Goal: Check status: Check status

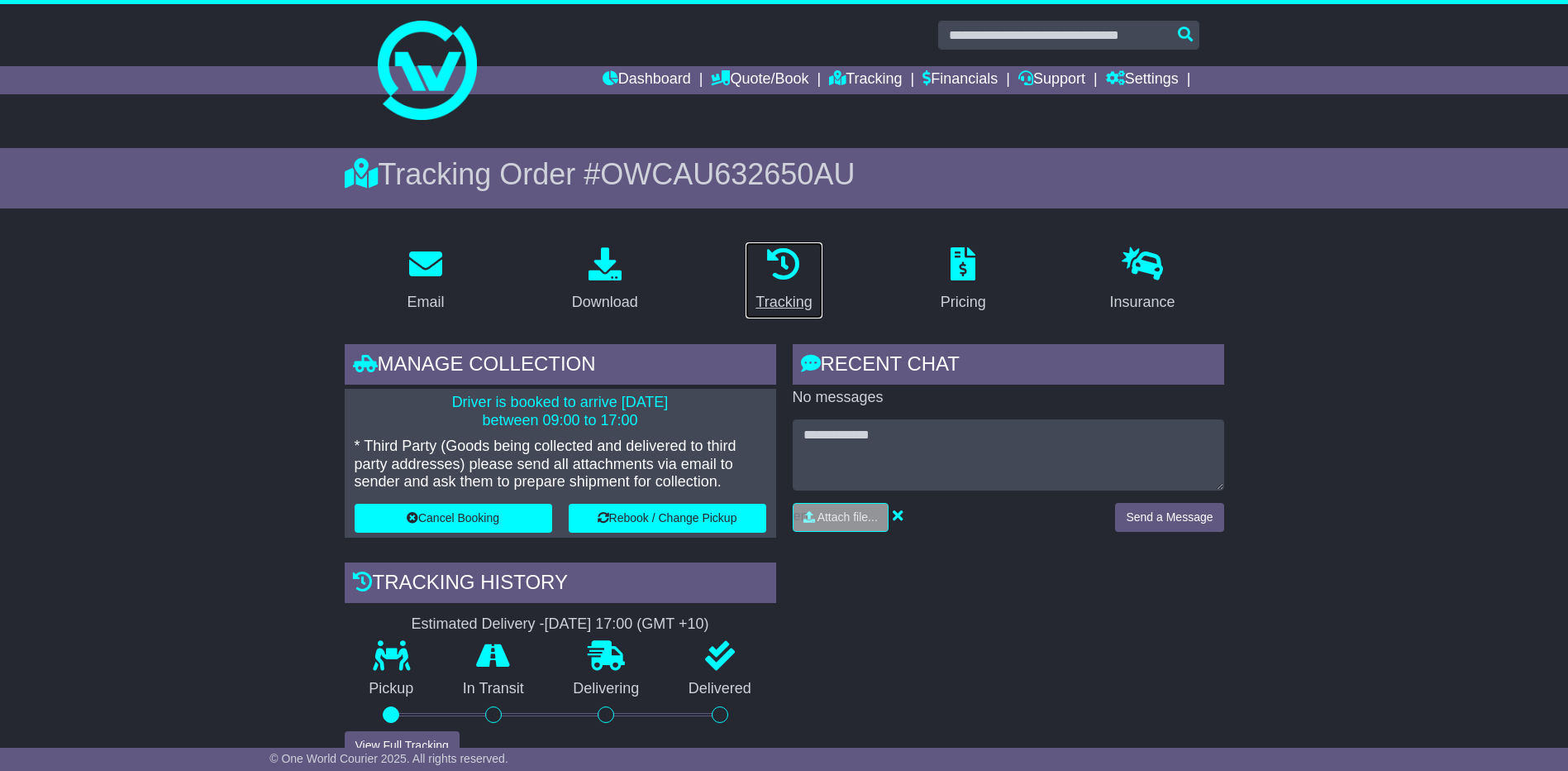
click at [773, 305] on div "Tracking" at bounding box center [784, 302] width 56 height 22
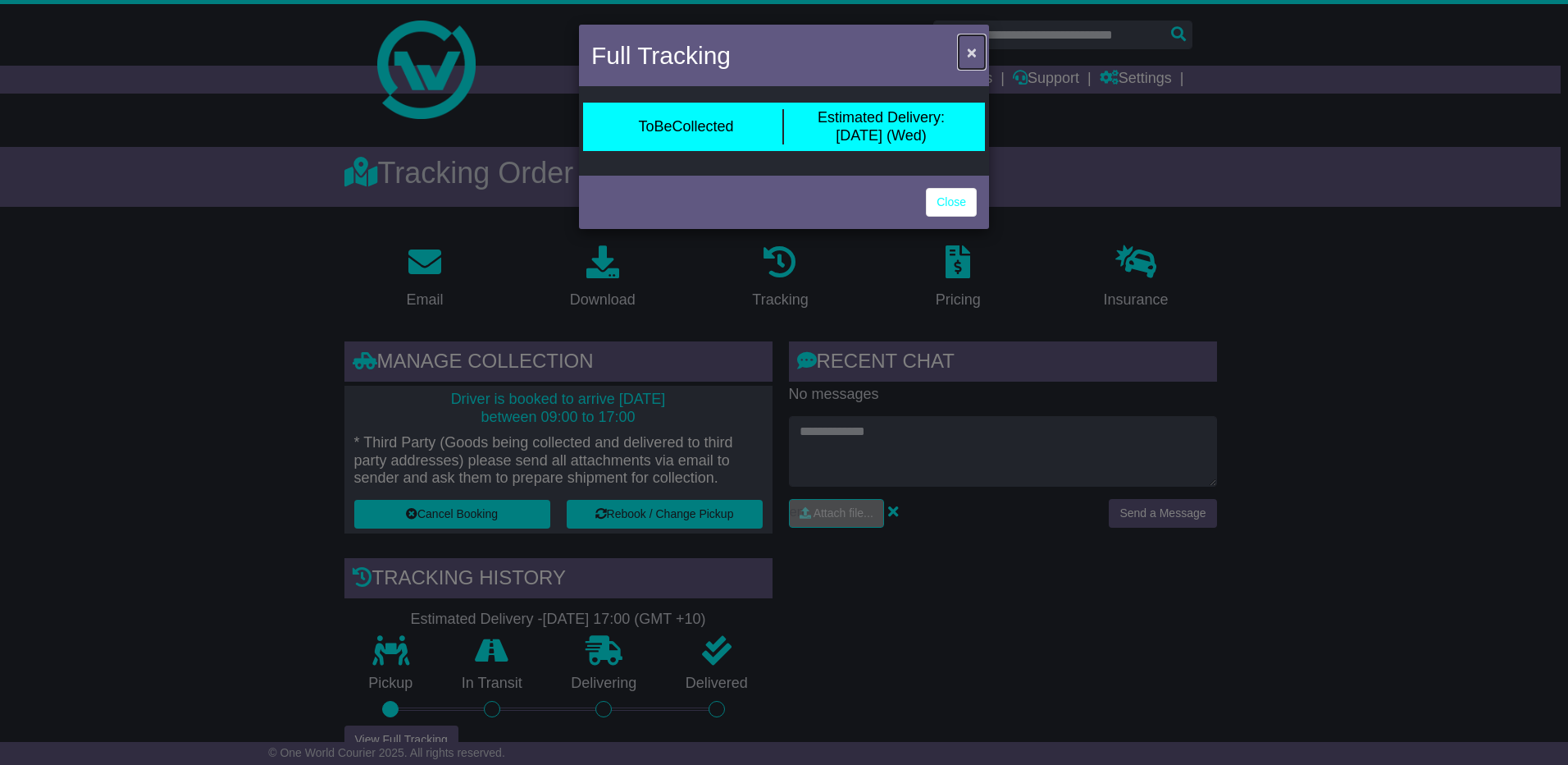
click at [971, 55] on span "×" at bounding box center [971, 52] width 10 height 19
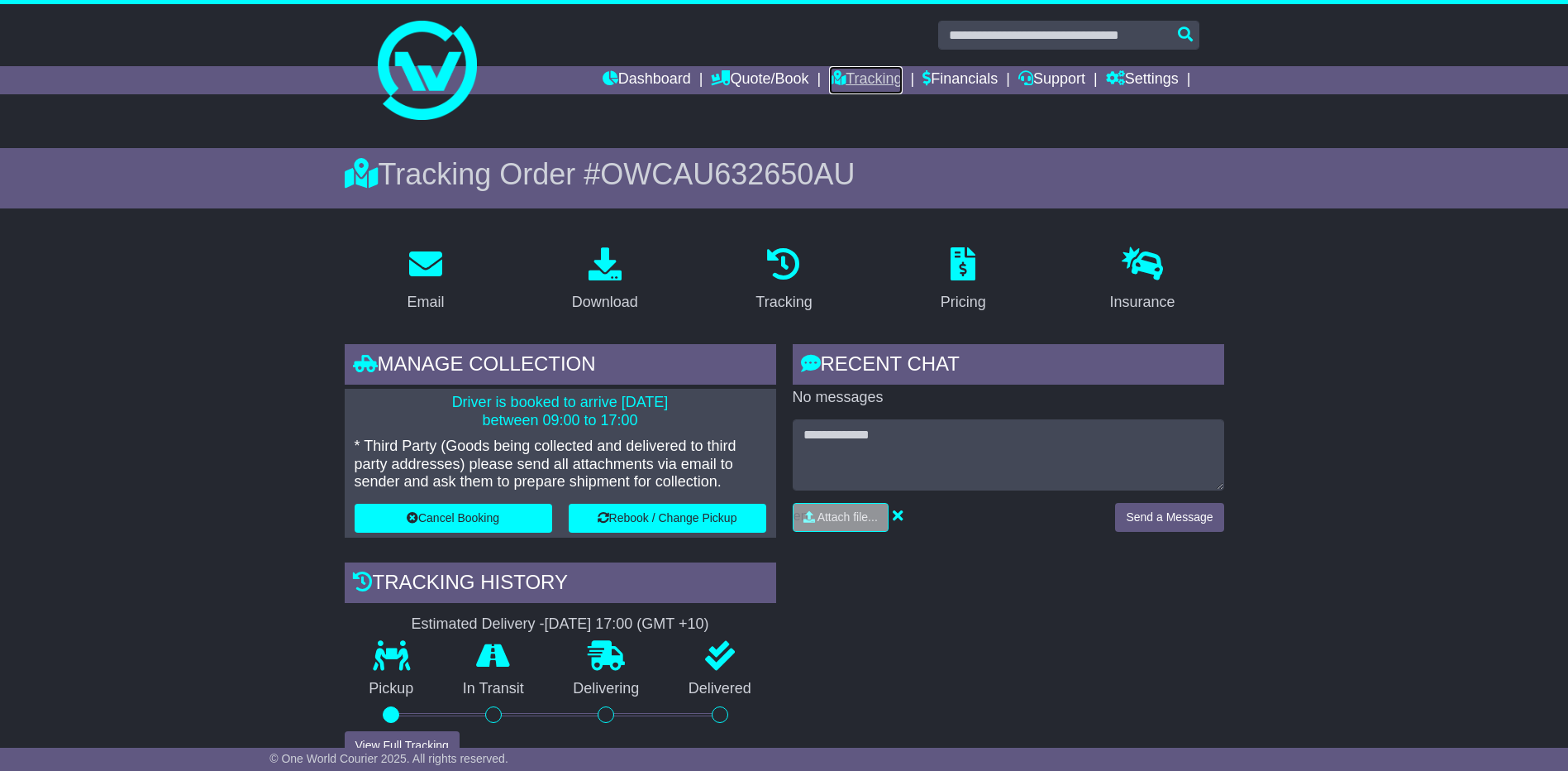
click at [867, 74] on link "Tracking" at bounding box center [865, 80] width 73 height 28
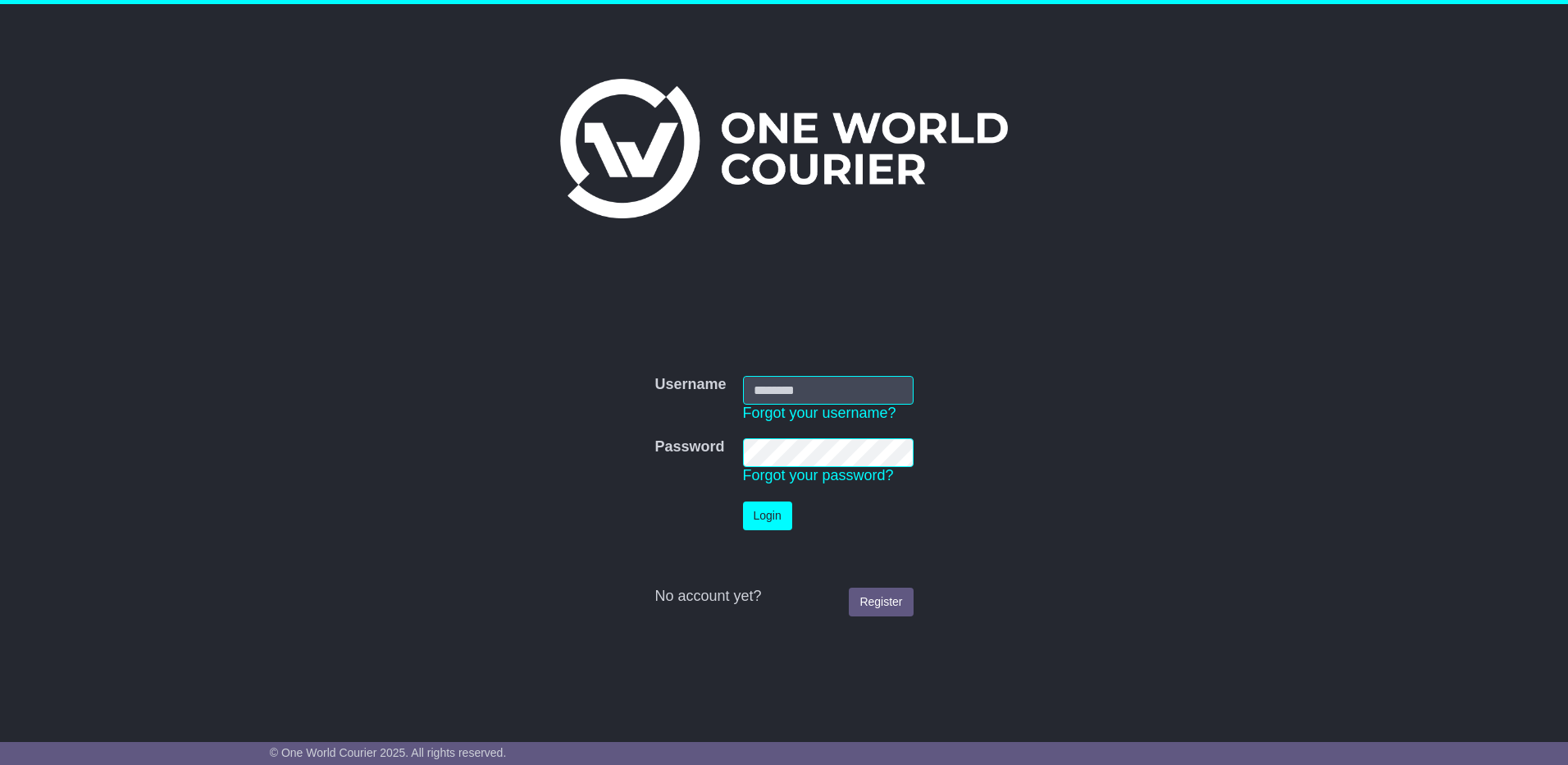
type input "**********"
click at [770, 523] on button "Login" at bounding box center [767, 516] width 49 height 29
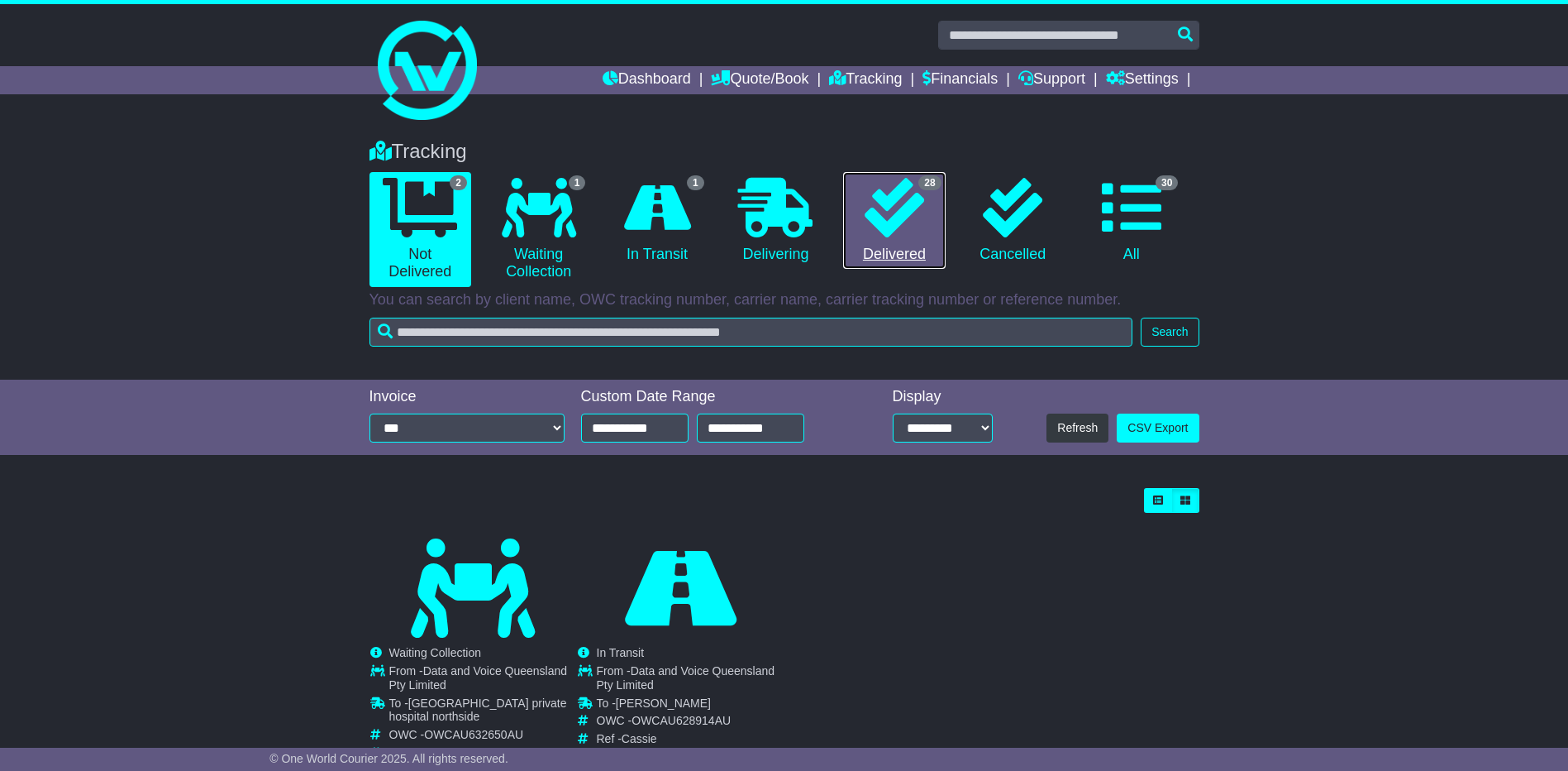
click at [888, 248] on link "28 Delivered" at bounding box center [893, 221] width 101 height 97
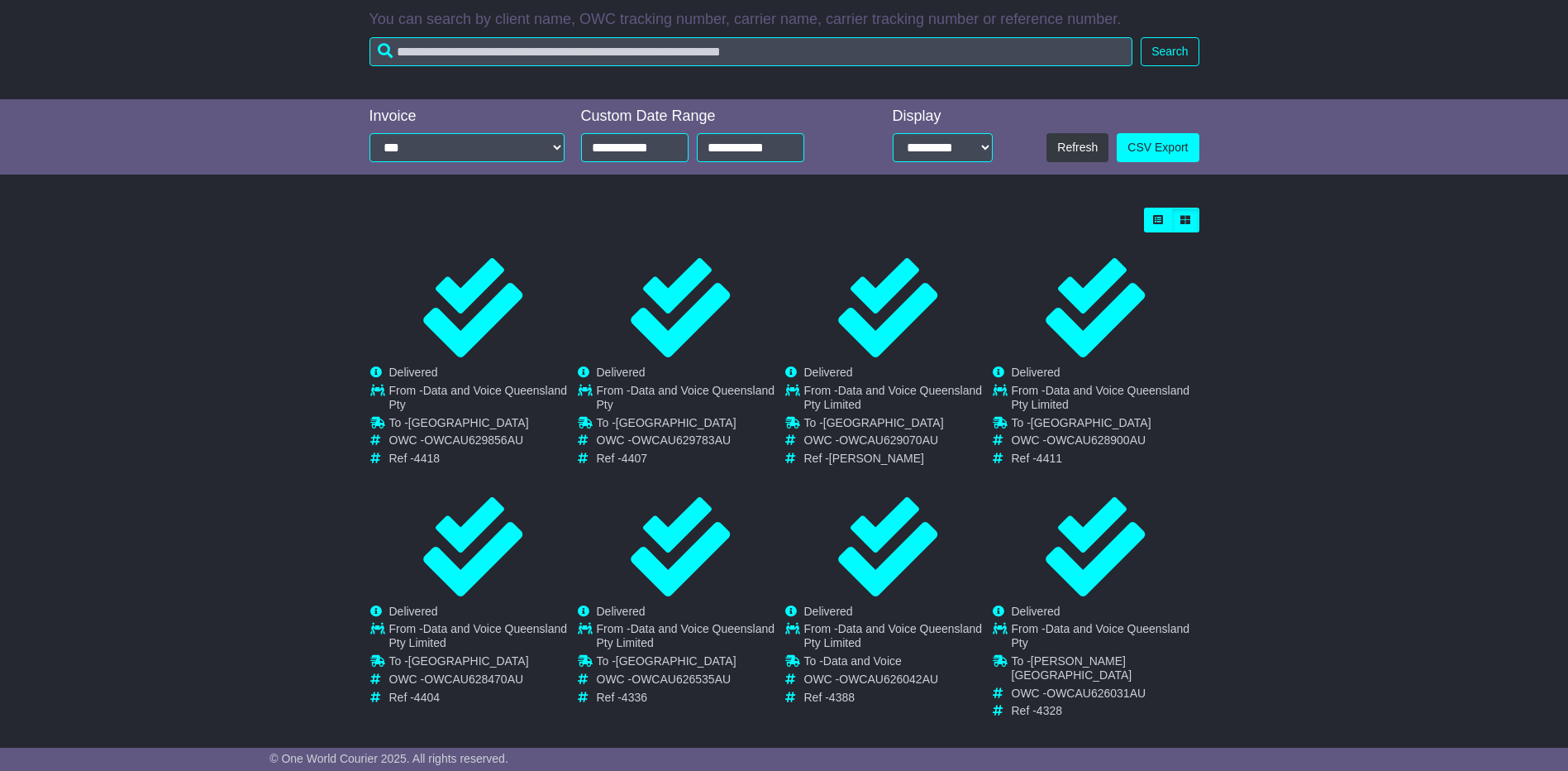
scroll to position [359, 0]
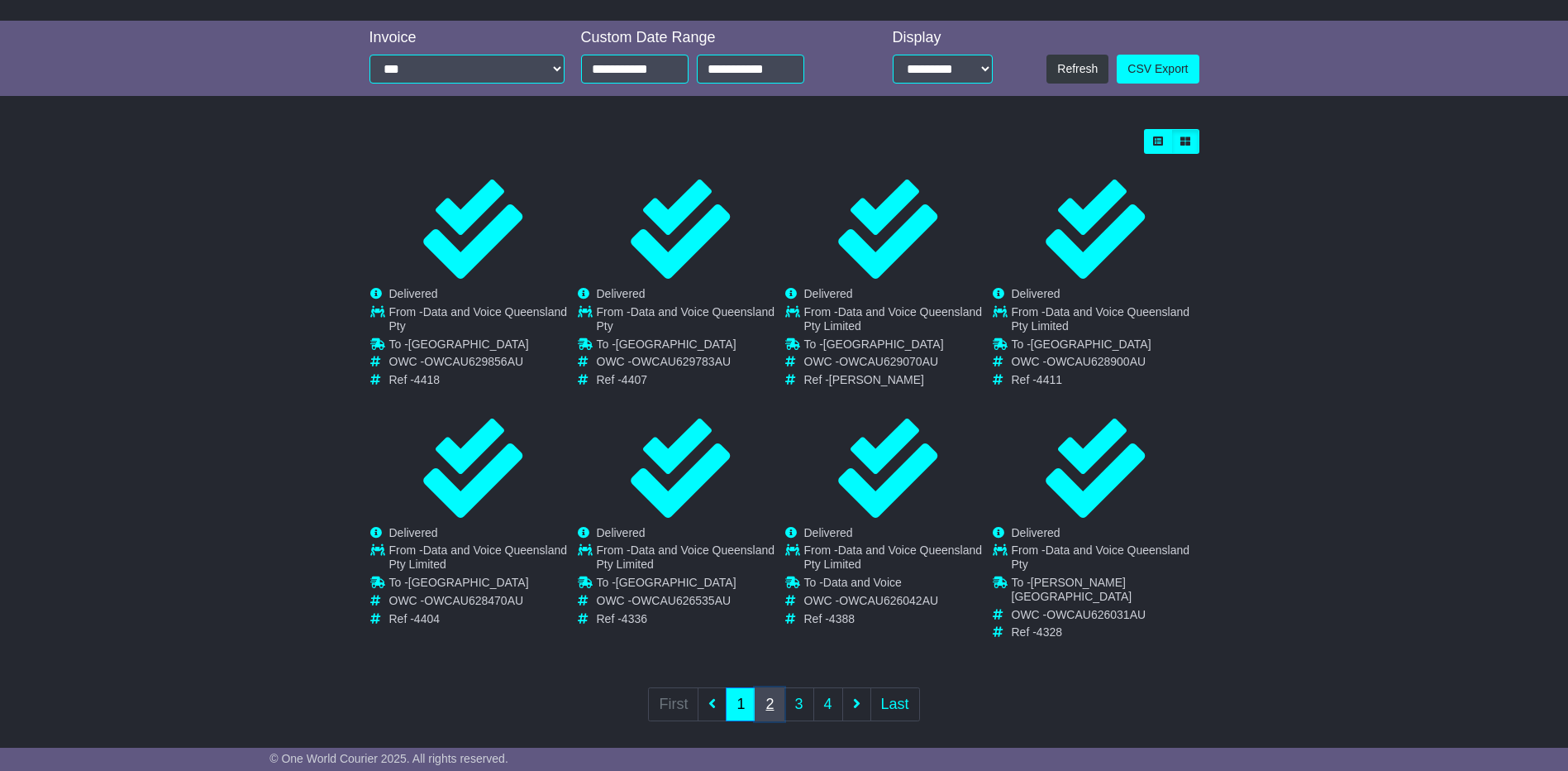
click at [773, 693] on link "2" at bounding box center [769, 704] width 30 height 34
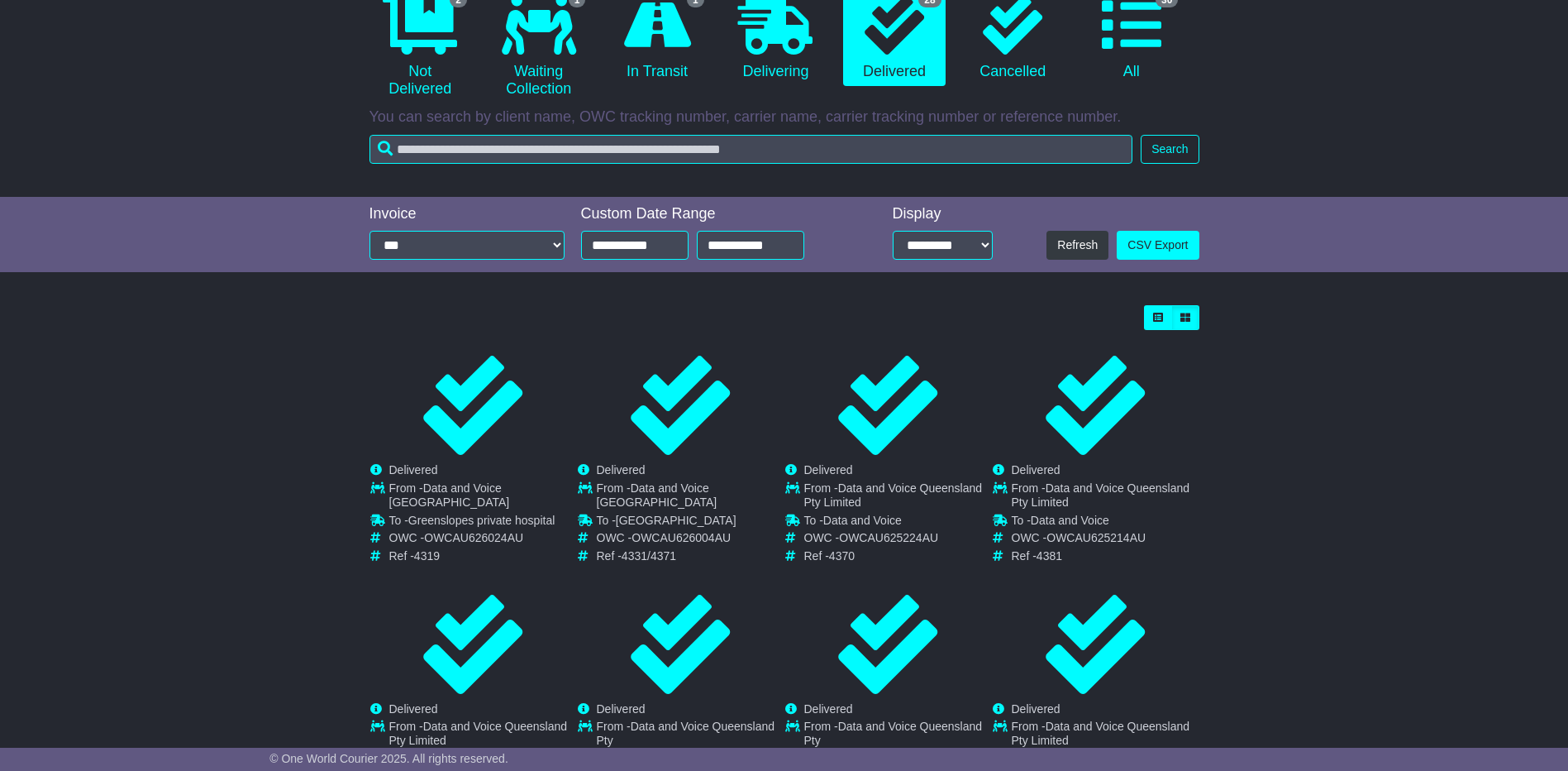
scroll to position [331, 0]
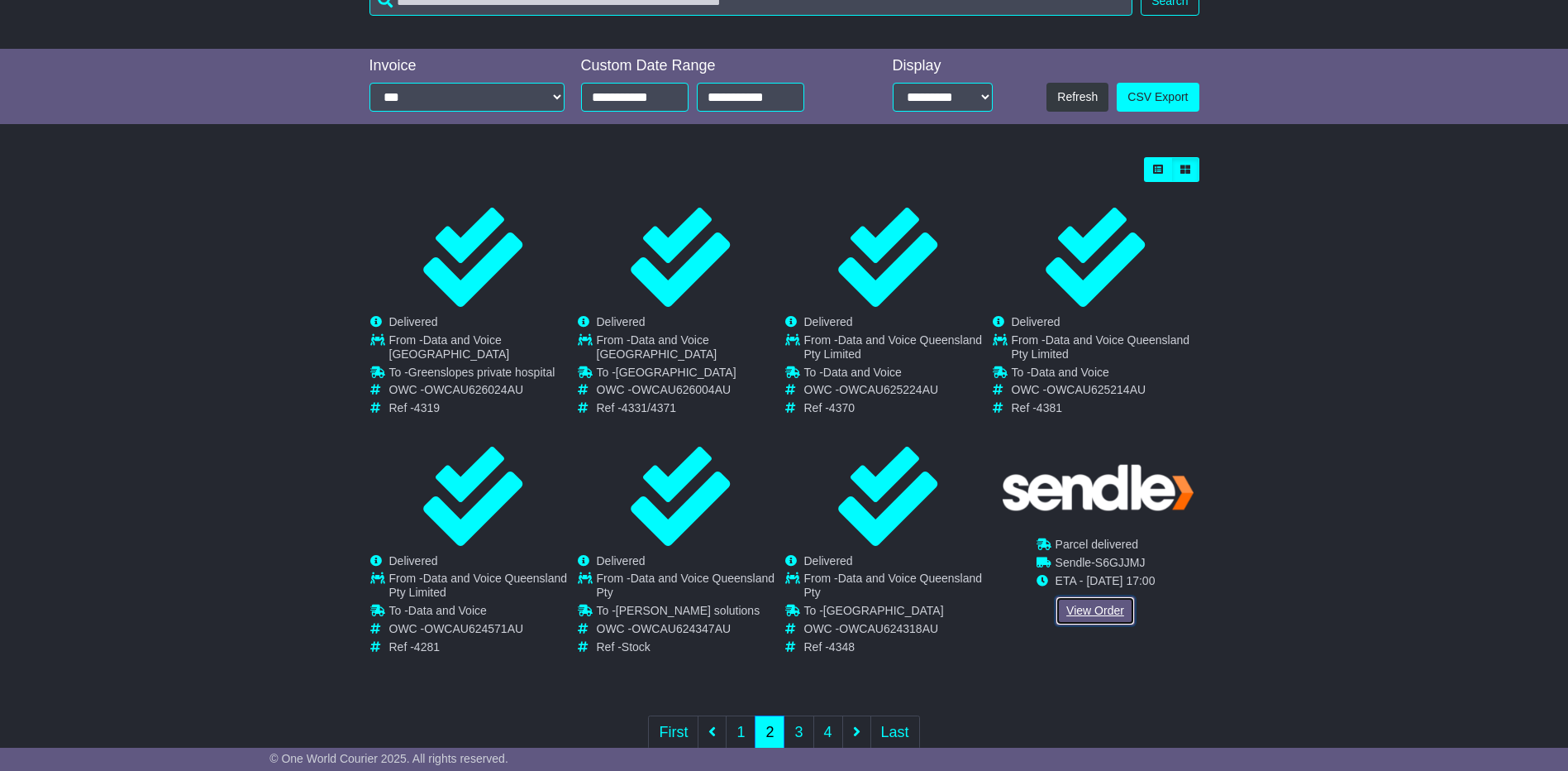
click at [1094, 606] on link "View Order" at bounding box center [1096, 610] width 80 height 29
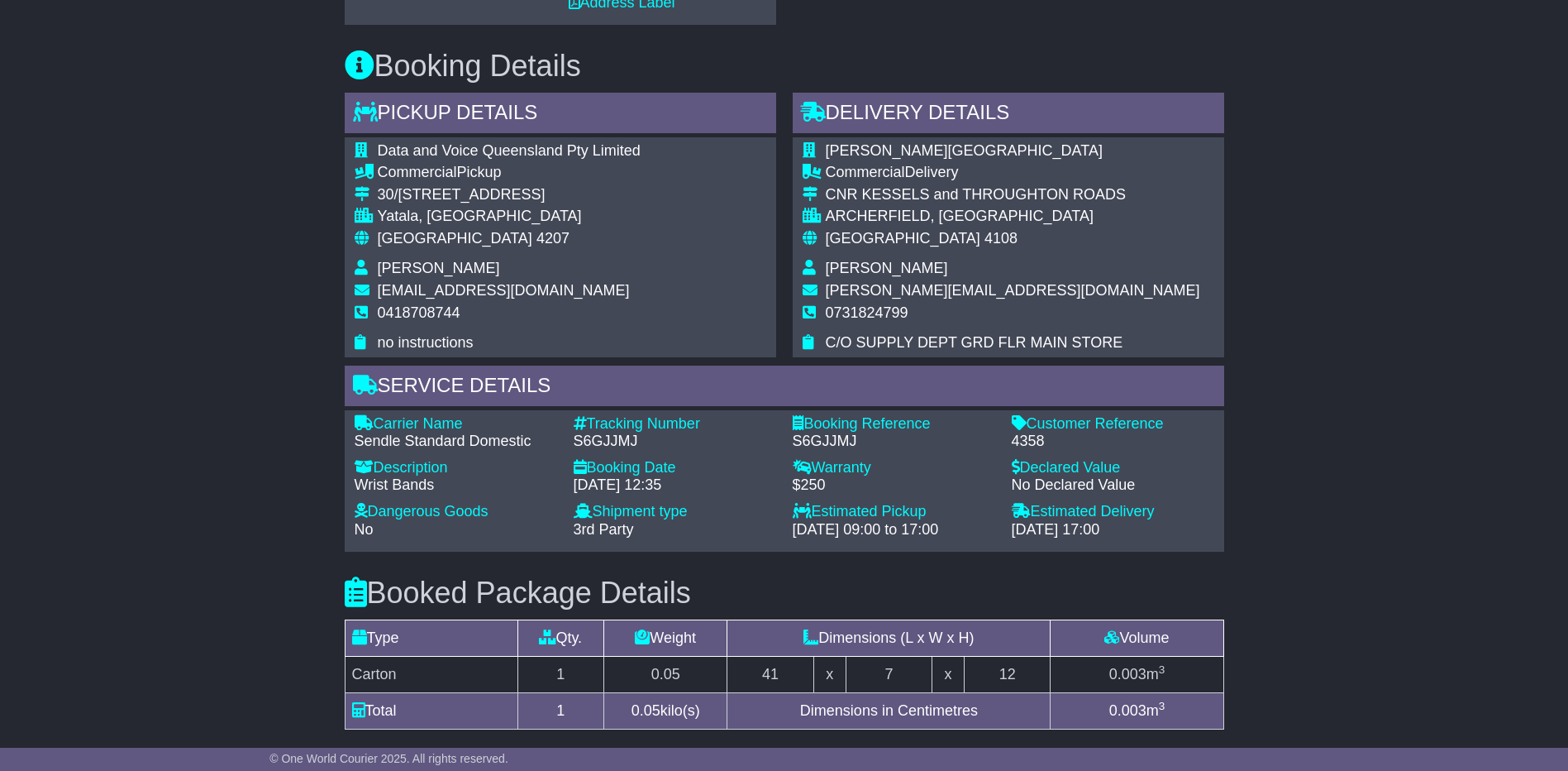
scroll to position [414, 0]
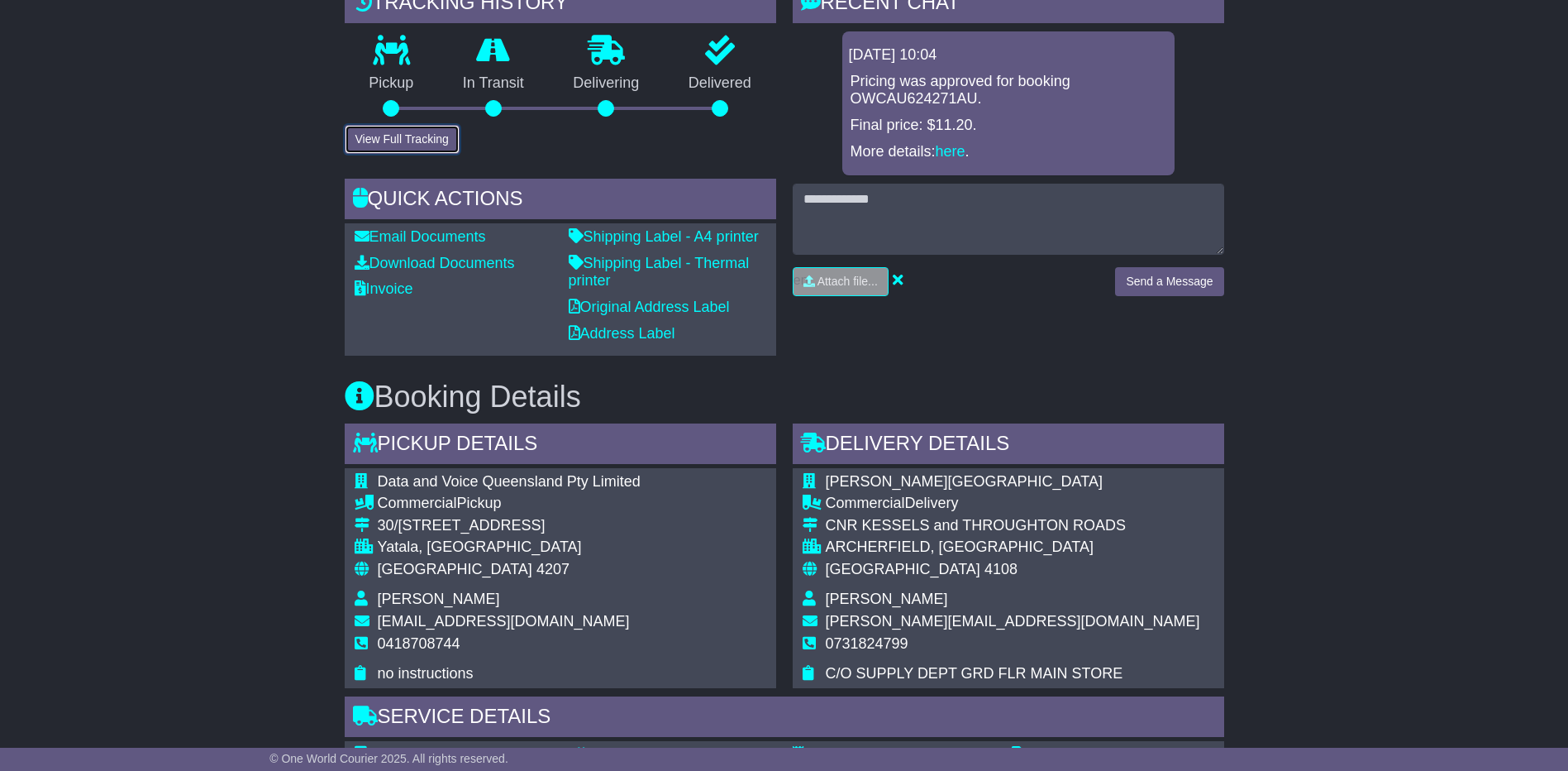
click at [420, 145] on button "View Full Tracking" at bounding box center [402, 139] width 115 height 29
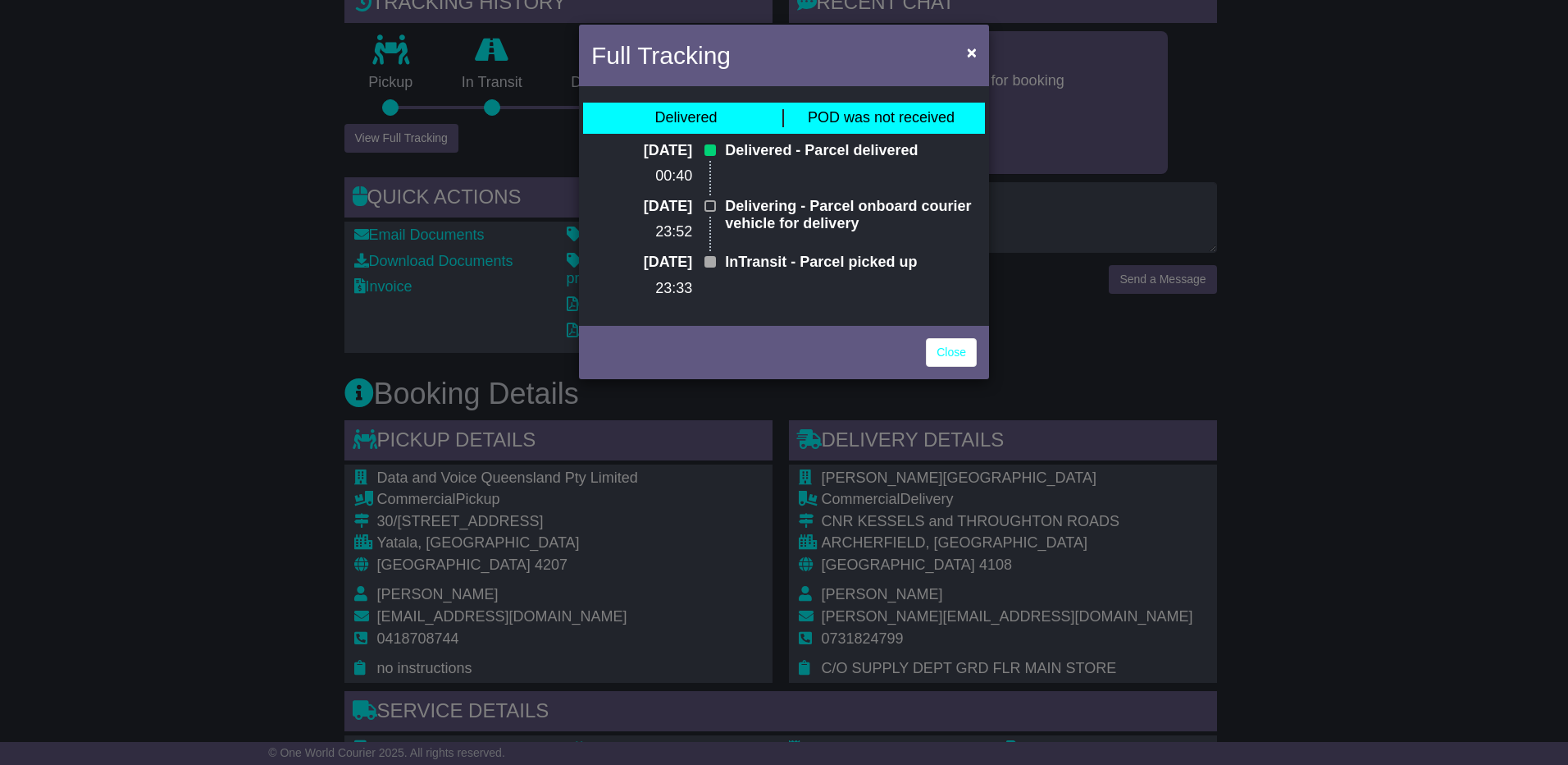
click at [430, 142] on div "Full Tracking × Delivered POD was not received 23 Jul 2025 00:40 Delivered - Pa…" at bounding box center [784, 382] width 1568 height 765
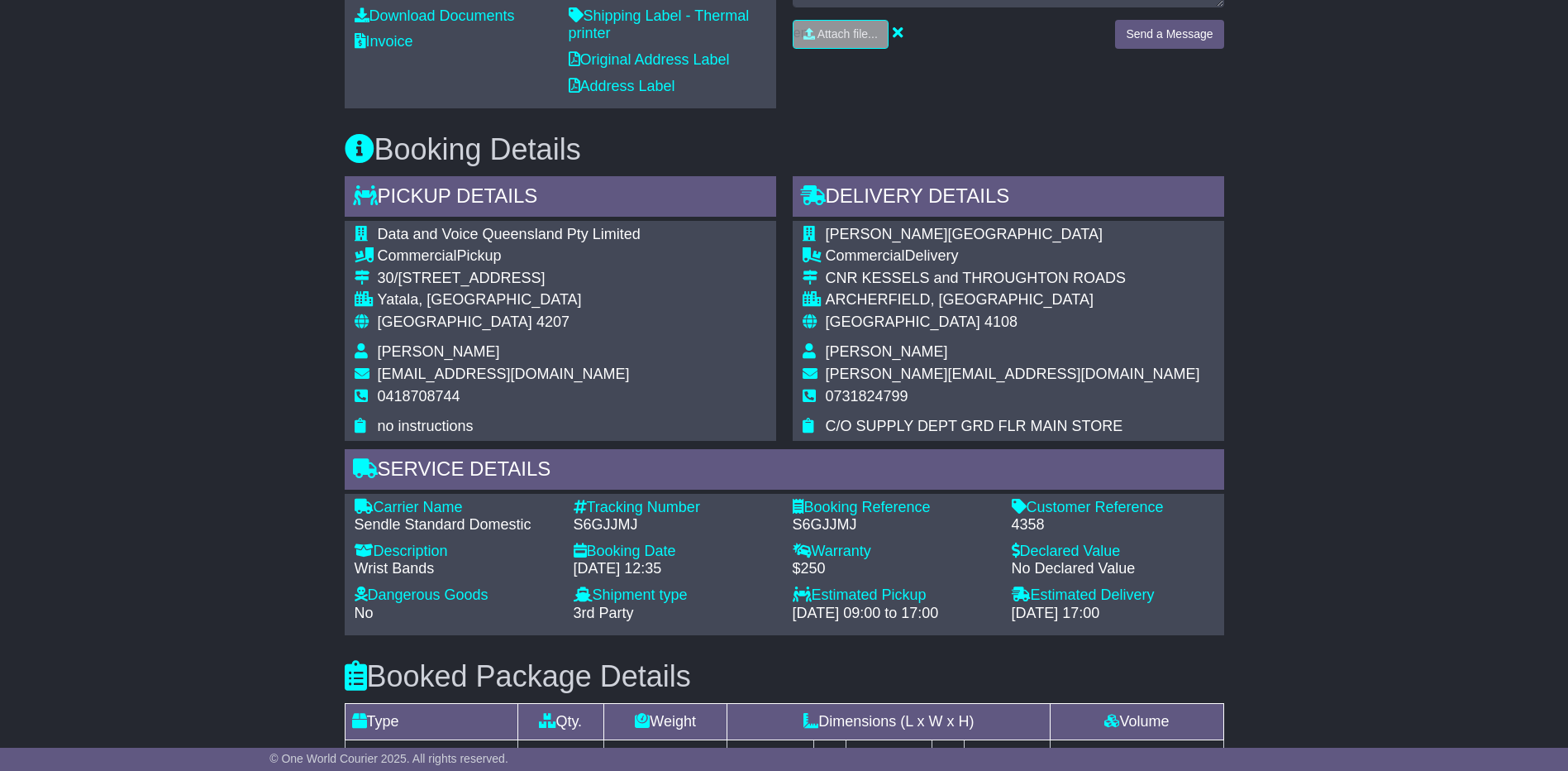
scroll to position [909, 0]
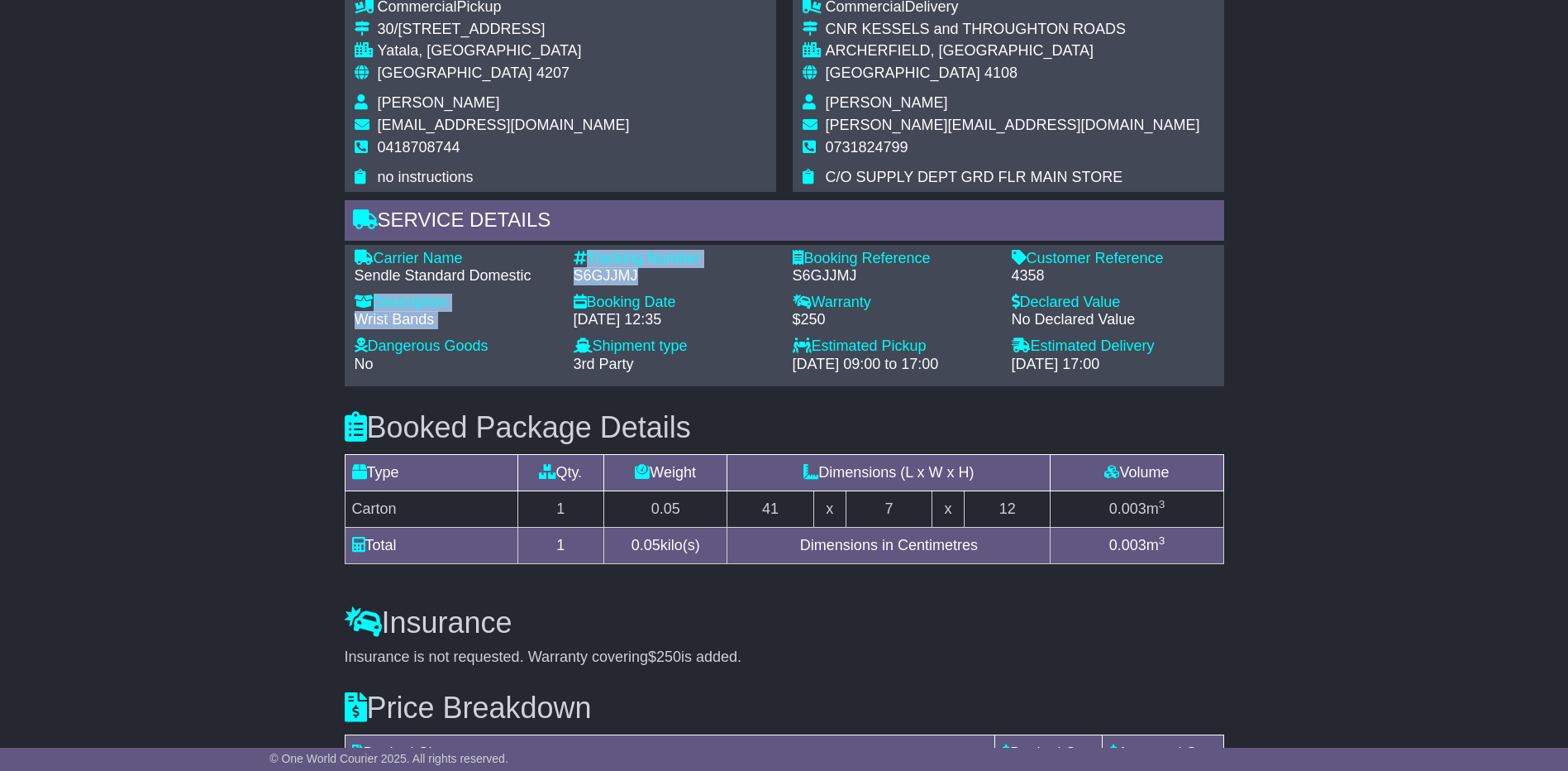
drag, startPoint x: 638, startPoint y: 273, endPoint x: 558, endPoint y: 275, distance: 80.0
click at [558, 275] on div "Carrier Name - Sendle Standard Domestic Description - Wrist Bands Tracking Numb…" at bounding box center [784, 315] width 876 height 132
drag, startPoint x: 558, startPoint y: 275, endPoint x: 759, endPoint y: 298, distance: 202.3
click at [759, 298] on div "Booking Date" at bounding box center [675, 302] width 202 height 18
drag, startPoint x: 638, startPoint y: 272, endPoint x: 574, endPoint y: 273, distance: 64.0
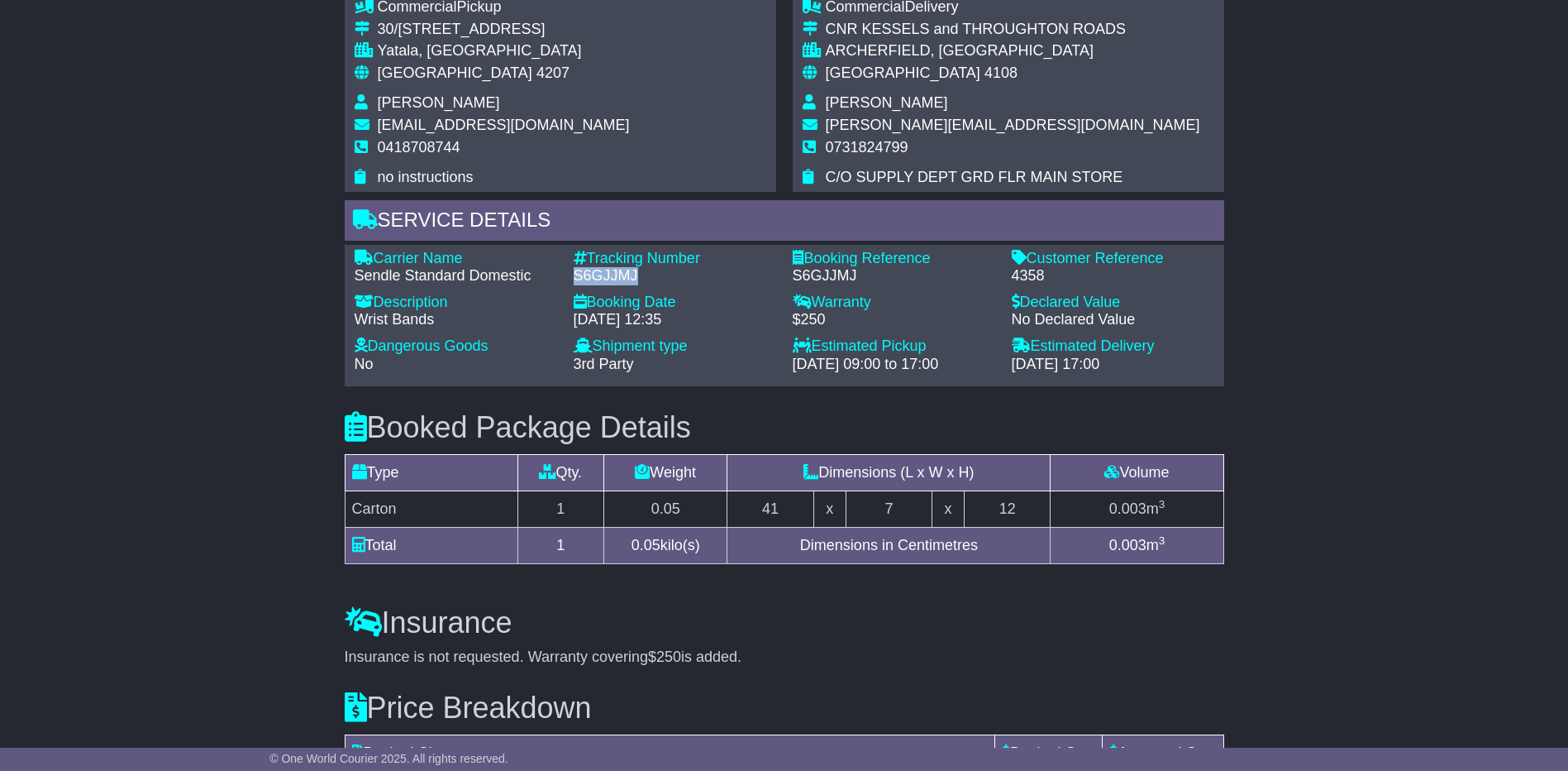
click at [574, 273] on div "S6GJJMJ" at bounding box center [675, 275] width 202 height 18
drag, startPoint x: 574, startPoint y: 273, endPoint x: 605, endPoint y: 277, distance: 31.3
copy div "S6GJJMJ"
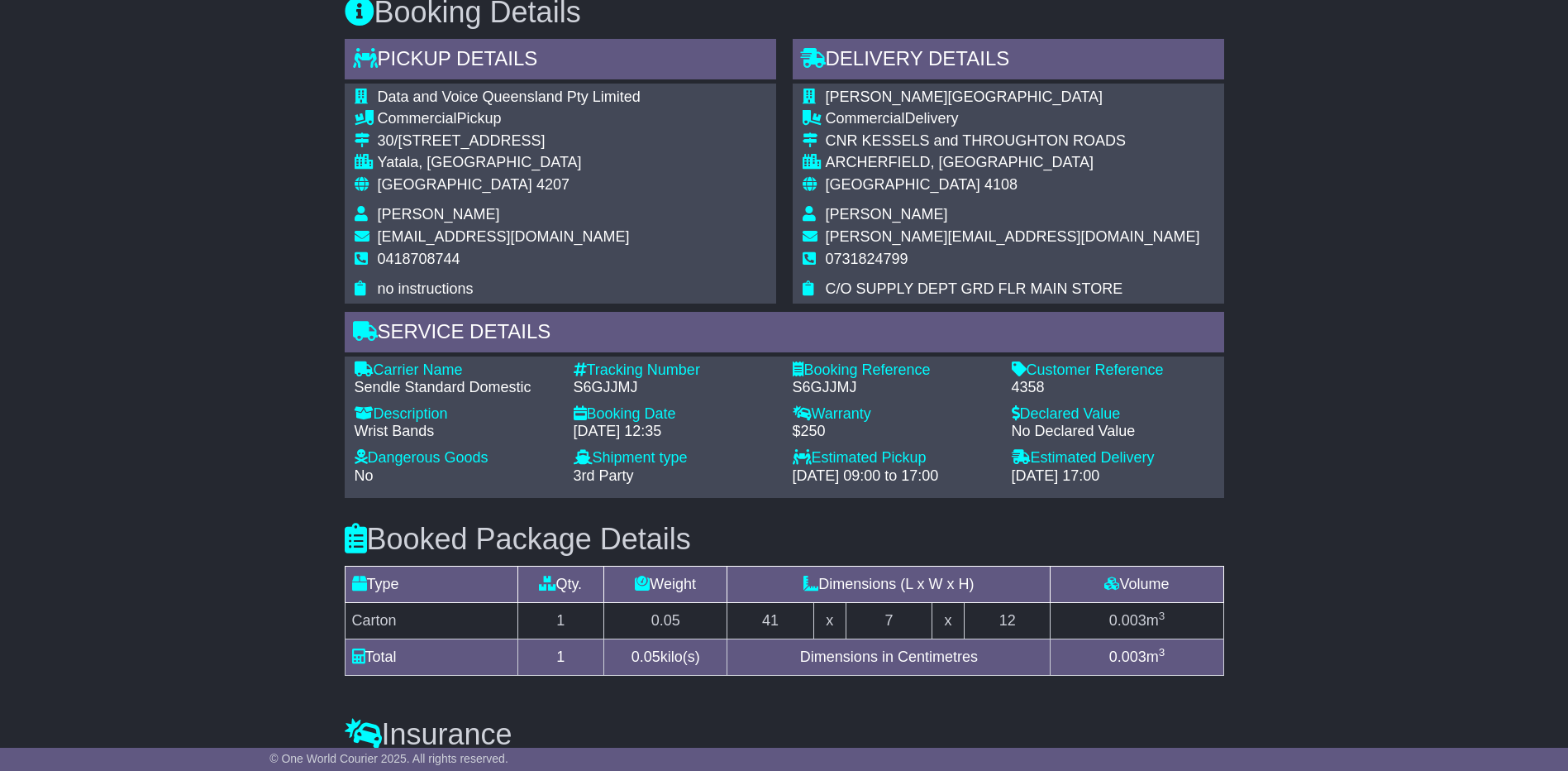
scroll to position [826, 0]
